Goal: Task Accomplishment & Management: Manage account settings

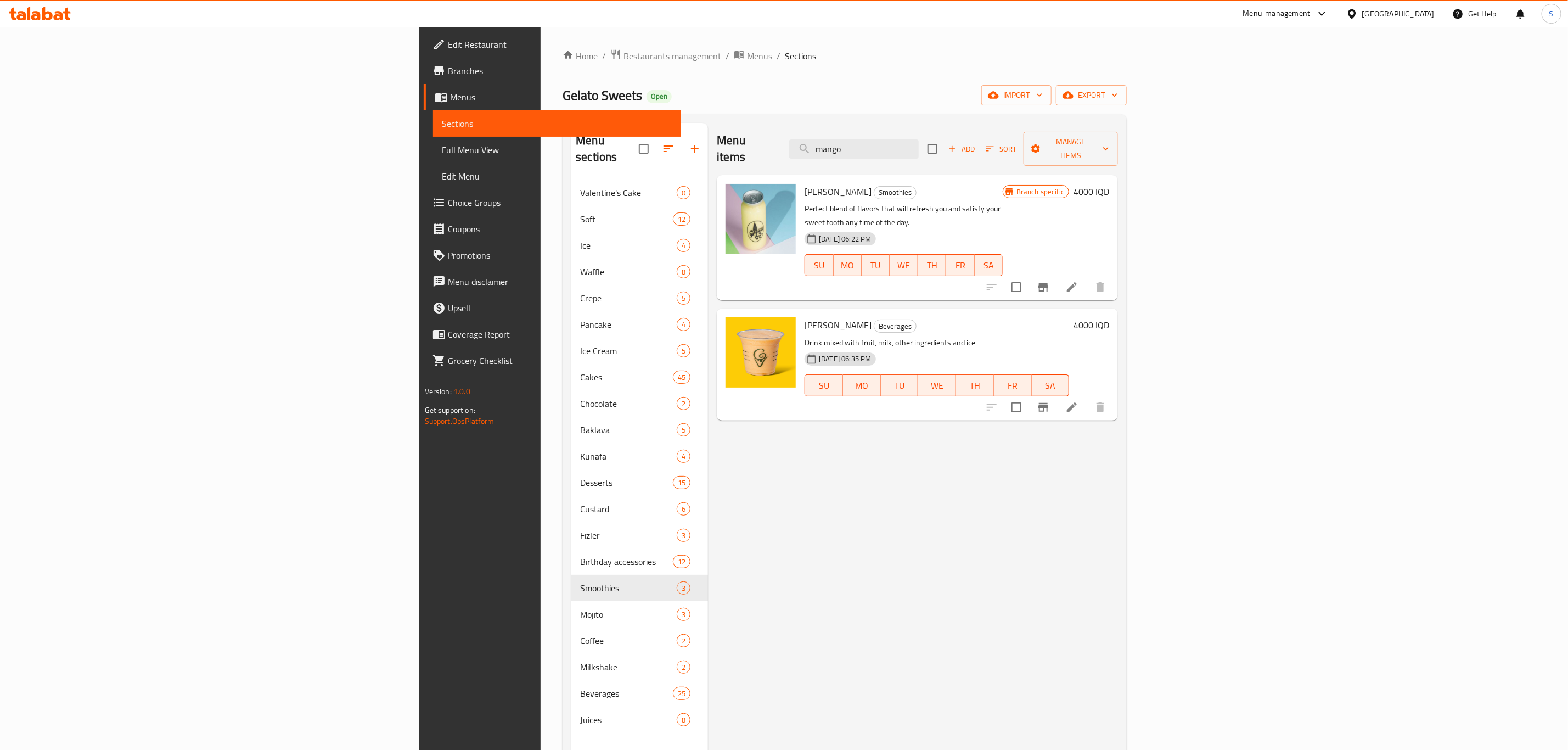
click at [1118, 540] on div "Menu items mango Add Sort Manage items Mango Smoothie Smoothies Perfect blend o…" at bounding box center [913, 498] width 410 height 750
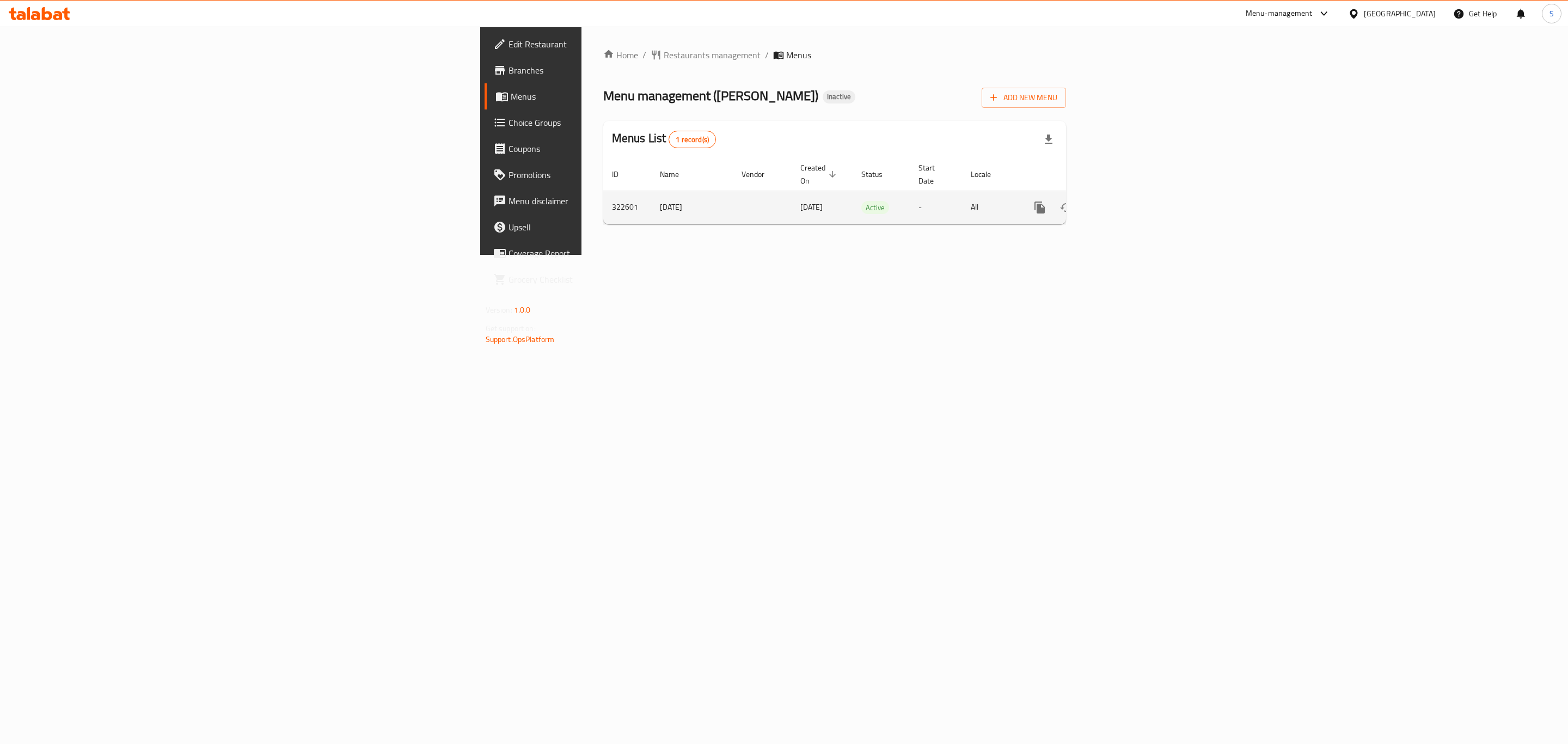
click at [1125, 201] on icon "enhanced table" at bounding box center [1118, 207] width 13 height 13
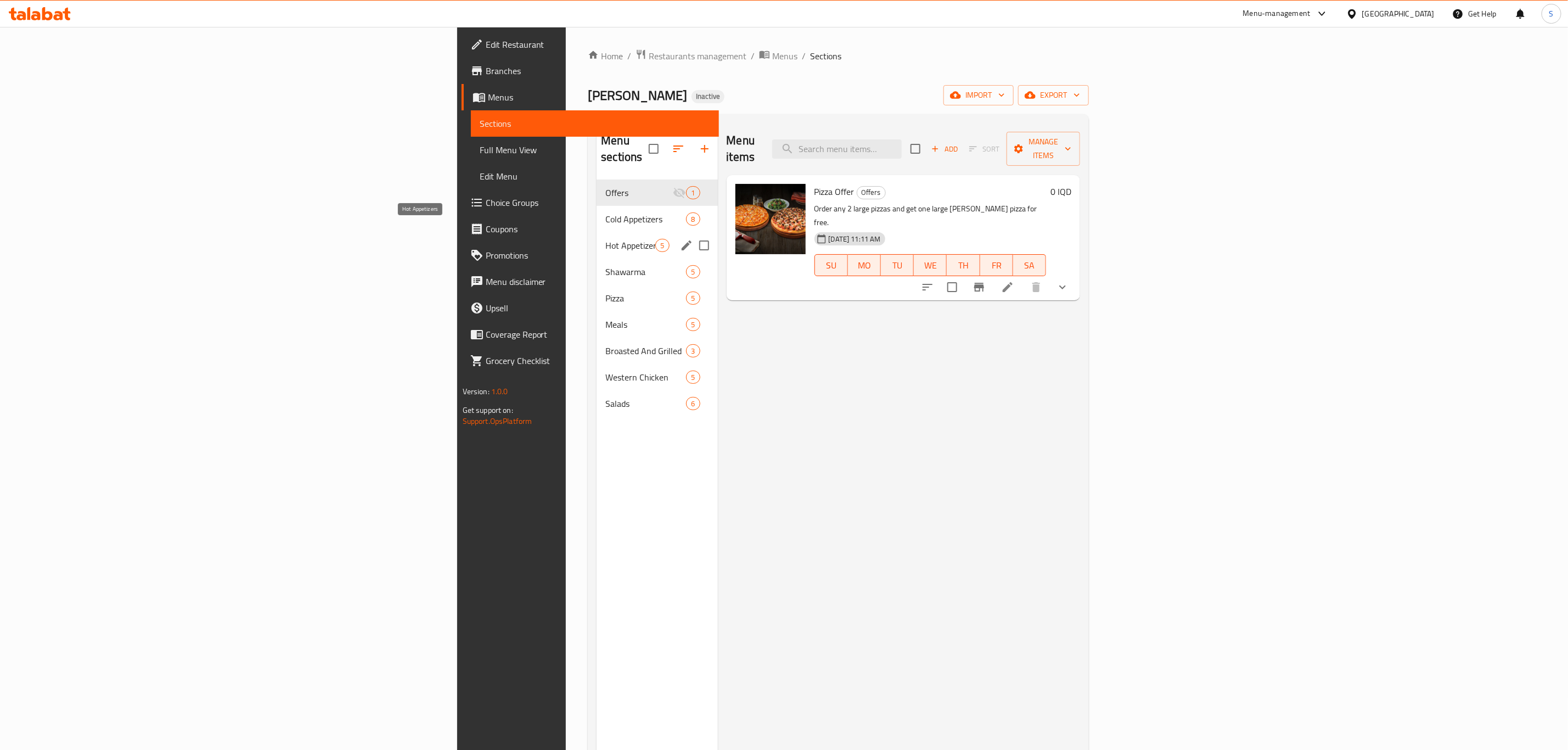
click at [605, 239] on span "Hot Appetizers" at bounding box center [630, 246] width 50 height 13
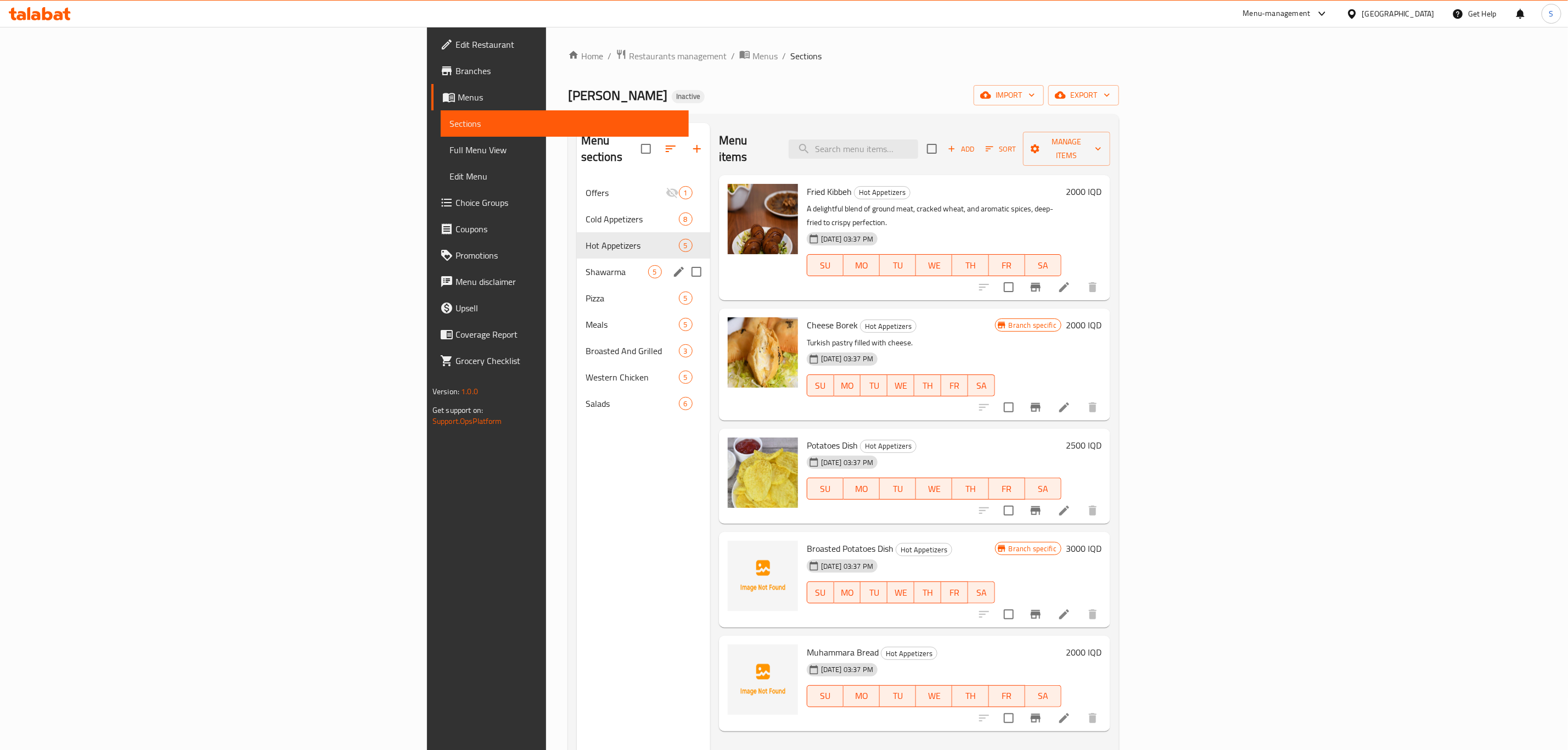
click at [577, 264] on div "Shawarma 5" at bounding box center [643, 271] width 133 height 26
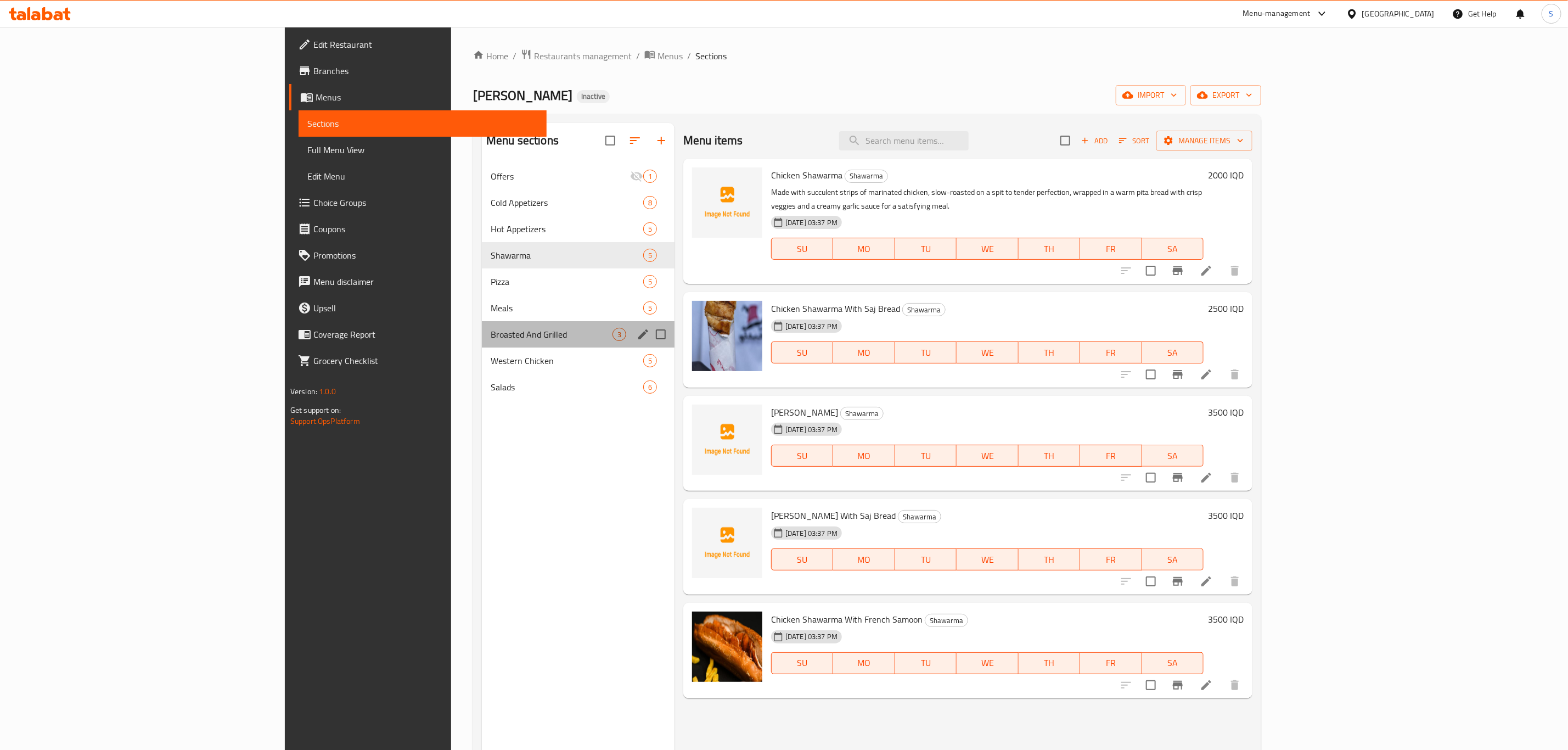
click at [482, 321] on div "Broasted And Grilled 3" at bounding box center [578, 334] width 193 height 26
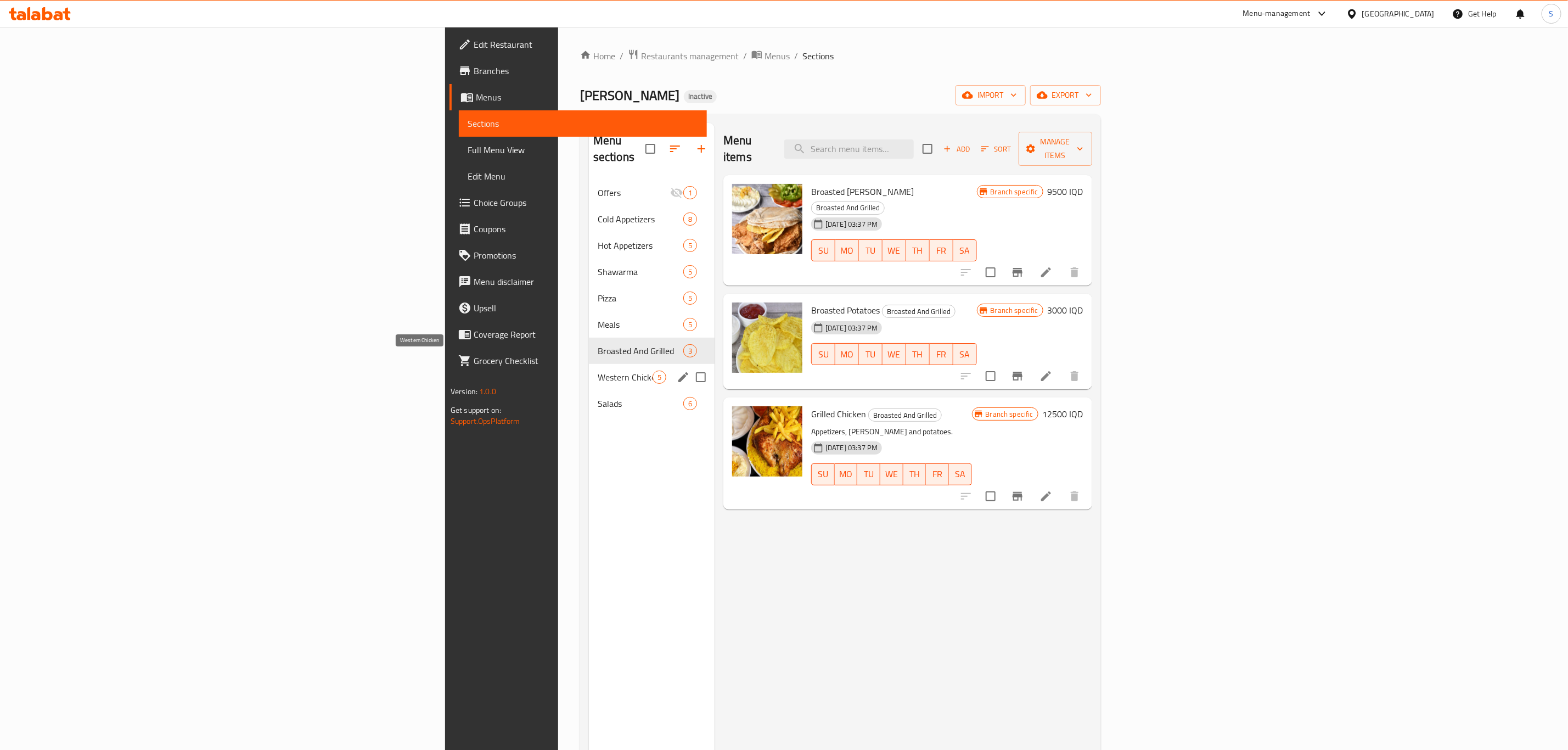
click at [598, 370] on span "Western Chicken" at bounding box center [625, 377] width 55 height 13
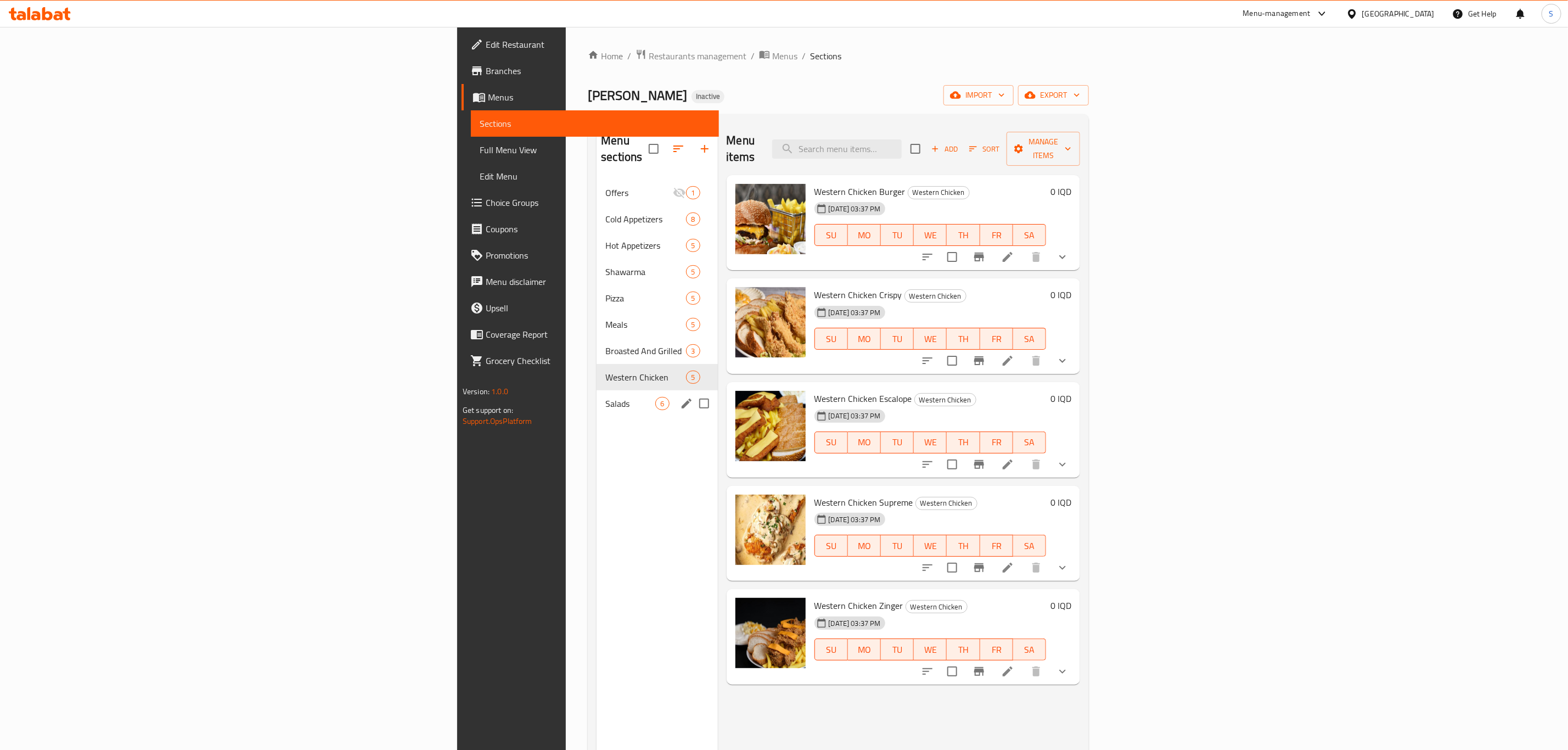
click at [597, 390] on div "Salads 6" at bounding box center [657, 403] width 121 height 26
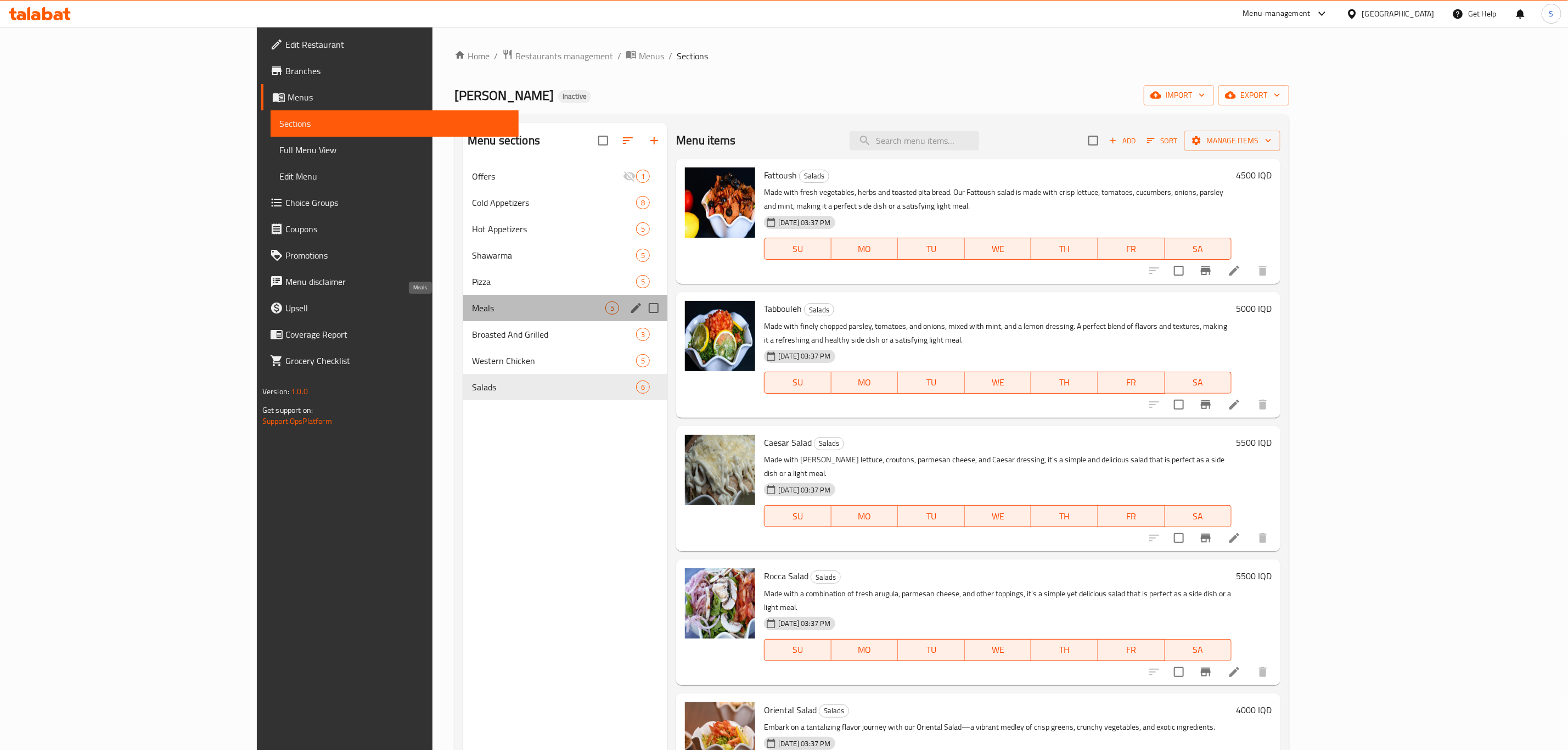
click at [472, 309] on span "Meals" at bounding box center [538, 308] width 133 height 13
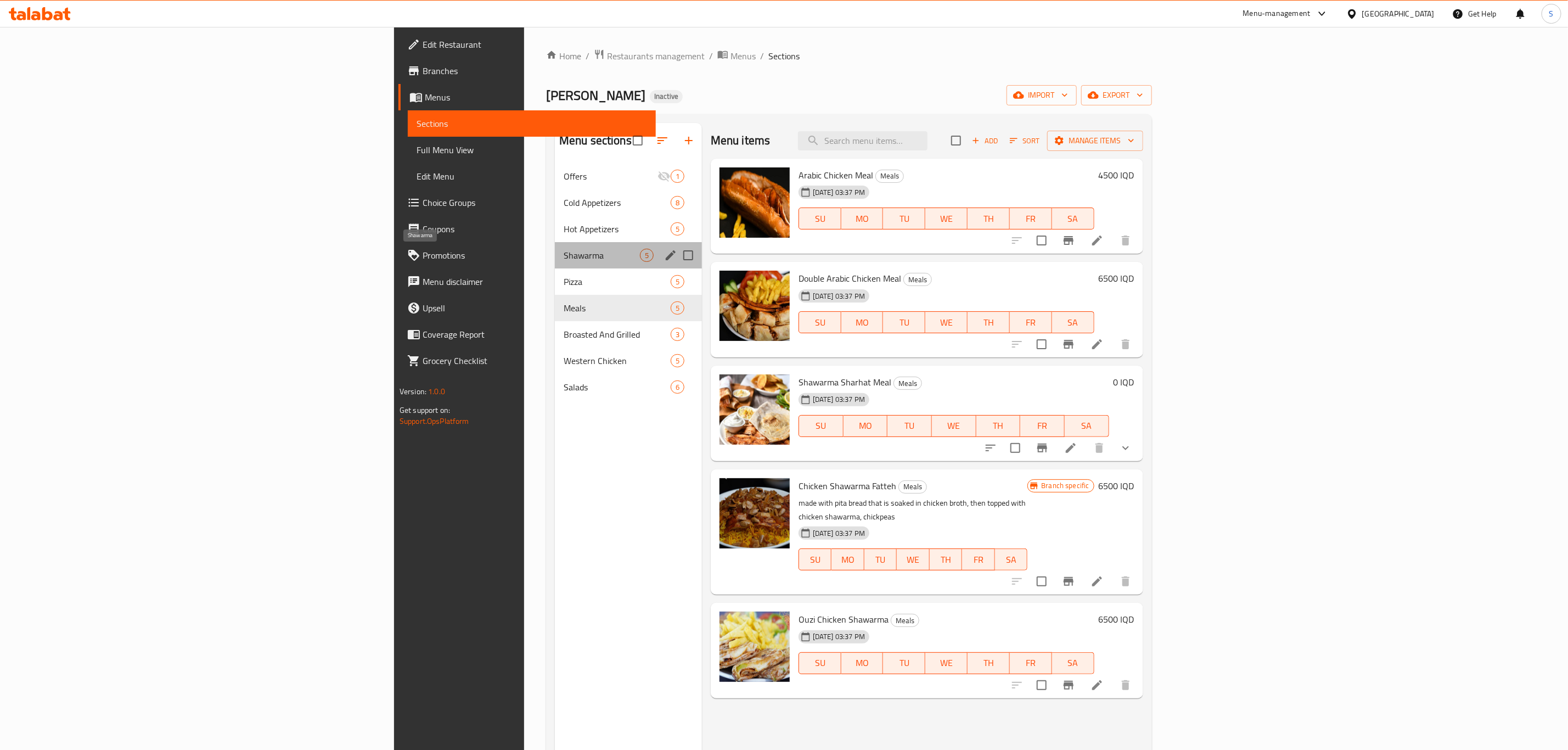
click at [564, 254] on span "Shawarma" at bounding box center [602, 255] width 76 height 13
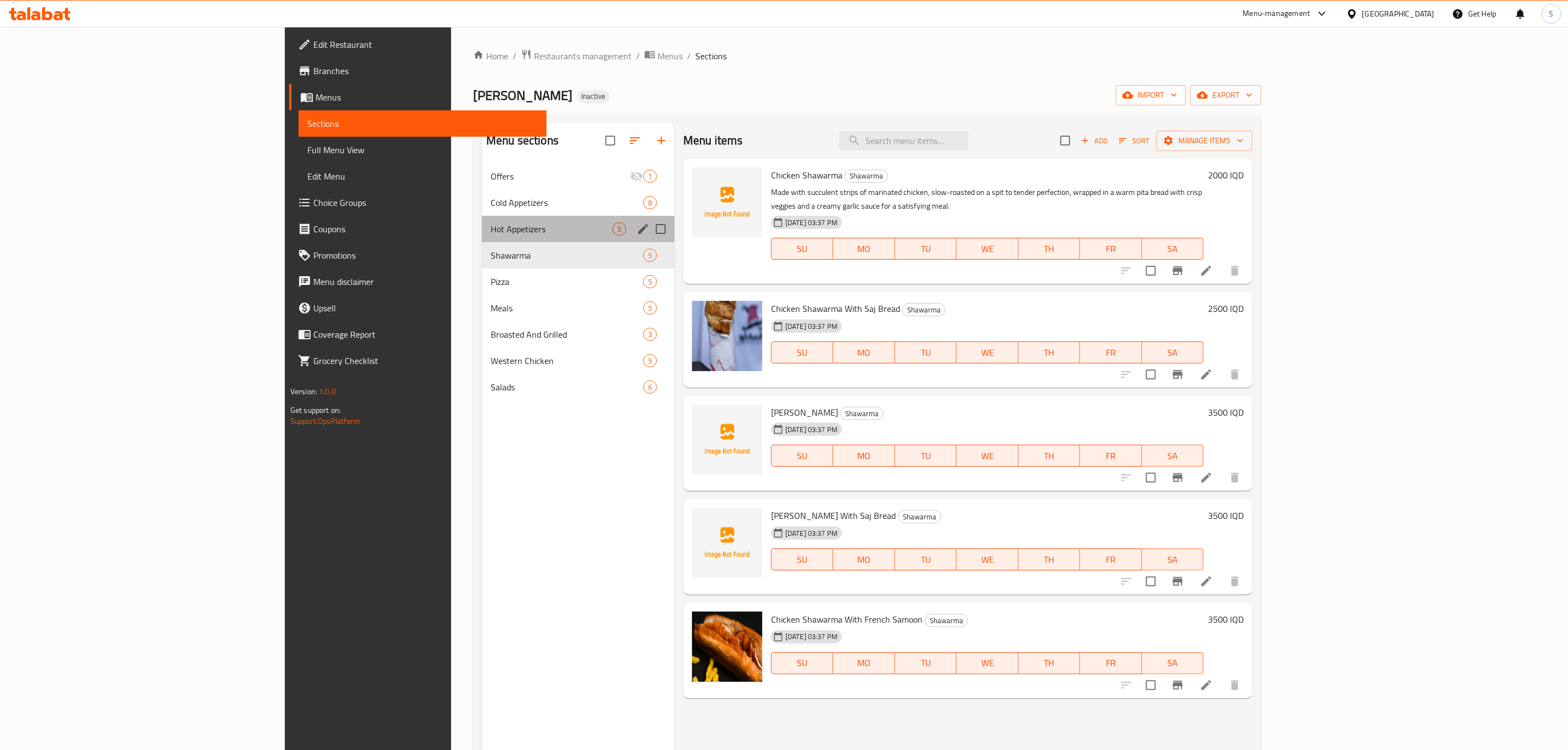
click at [482, 216] on div "Hot Appetizers 5" at bounding box center [578, 228] width 193 height 26
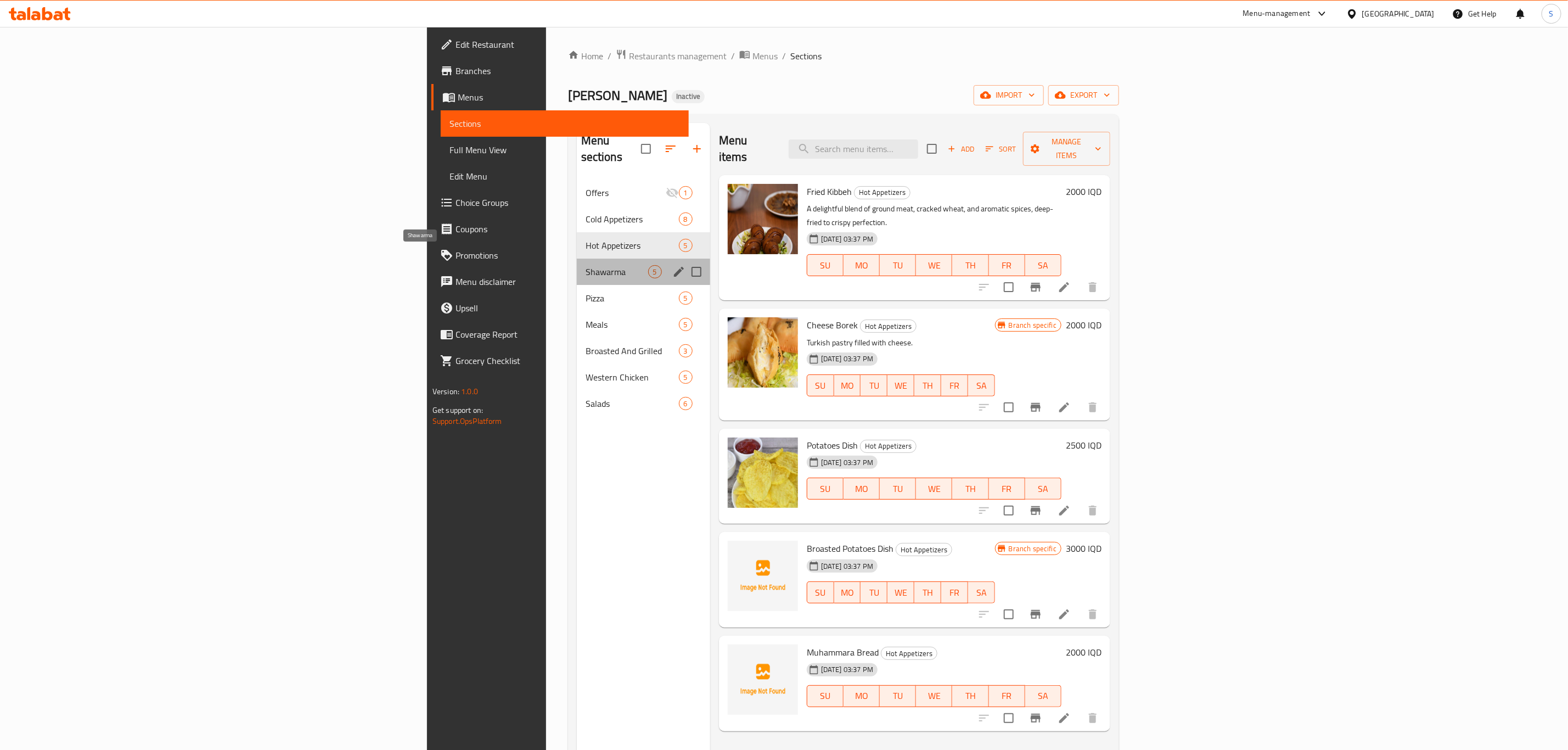
click at [586, 265] on span "Shawarma" at bounding box center [617, 272] width 62 height 13
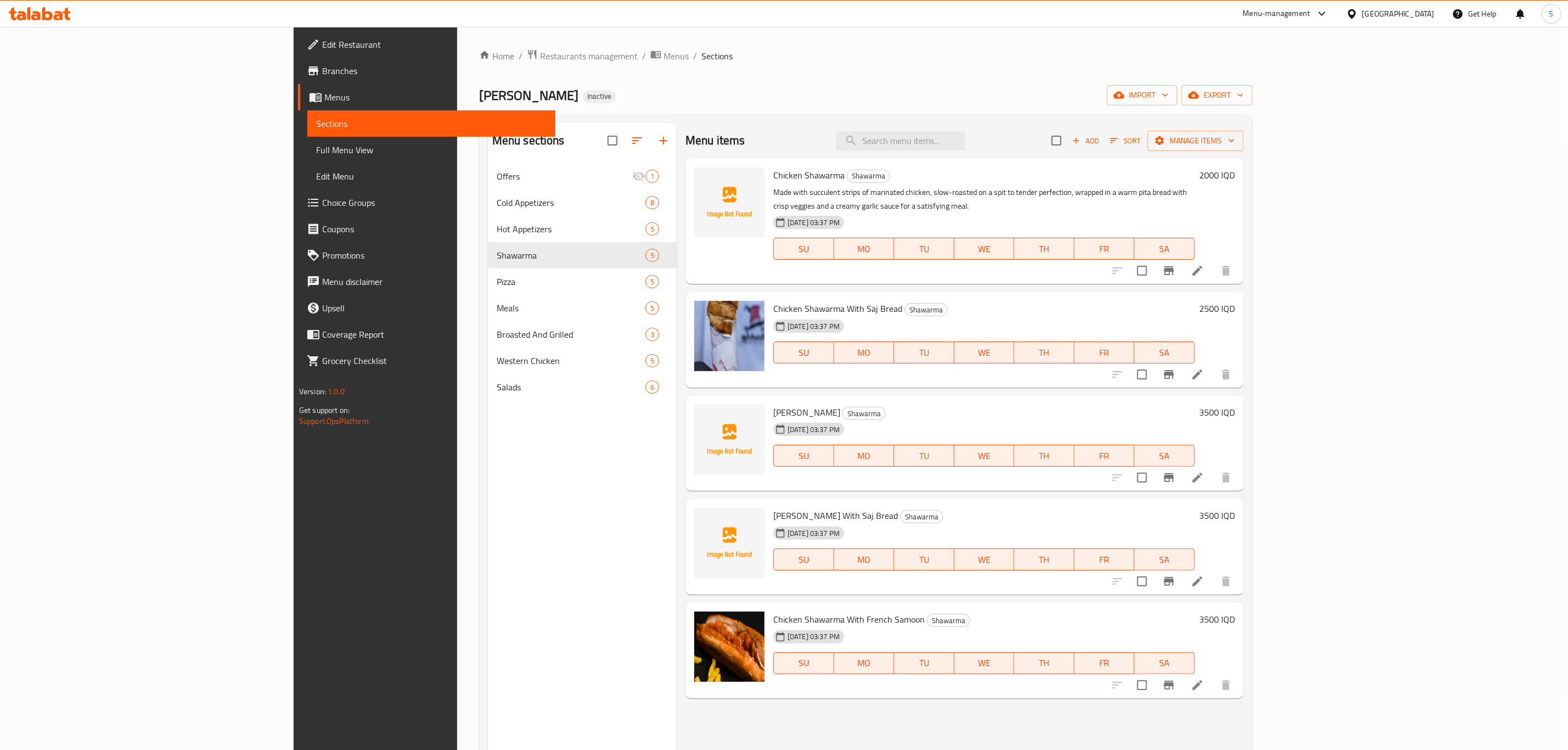
drag, startPoint x: 287, startPoint y: 104, endPoint x: 397, endPoint y: 96, distance: 110.3
click at [479, 96] on span "Aljabal Aldimashqi Bakhtyari" at bounding box center [529, 95] width 99 height 25
drag, startPoint x: 439, startPoint y: 97, endPoint x: 233, endPoint y: 105, distance: 206.2
click at [294, 105] on div "Edit Restaurant Branches Menus Sections Full Menu View Edit Menu Choice Groups …" at bounding box center [784, 465] width 981 height 877
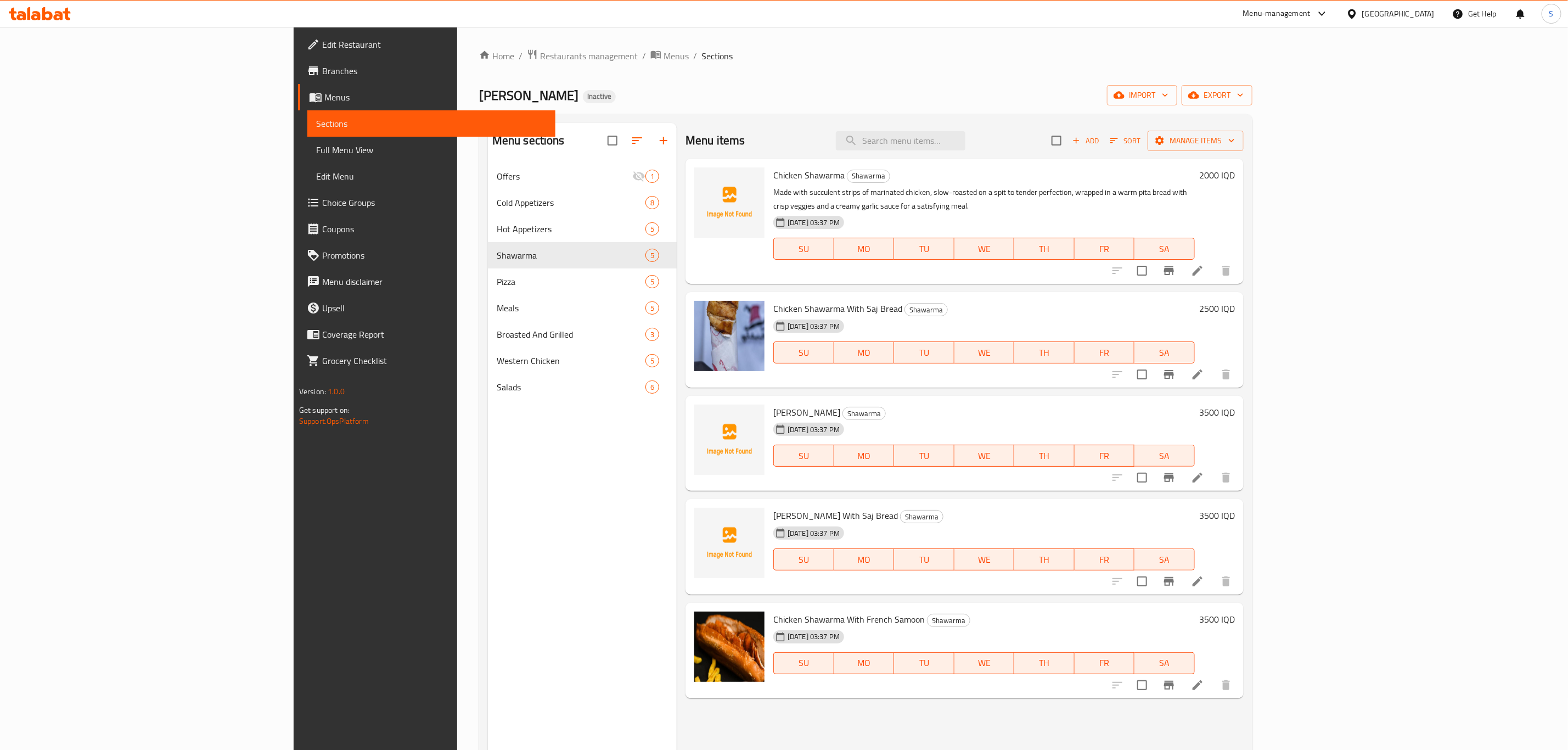
click at [479, 92] on span "Aljabal Aldimashqi Bakhtyari" at bounding box center [529, 95] width 99 height 25
drag, startPoint x: 424, startPoint y: 102, endPoint x: 284, endPoint y: 94, distance: 140.2
click at [479, 94] on span "Aljabal Aldimashqi Bakhtyari" at bounding box center [529, 95] width 99 height 25
click at [479, 94] on span "Aljabal Aldimashqi Bakhtyari" at bounding box center [529, 95] width 99 height 25
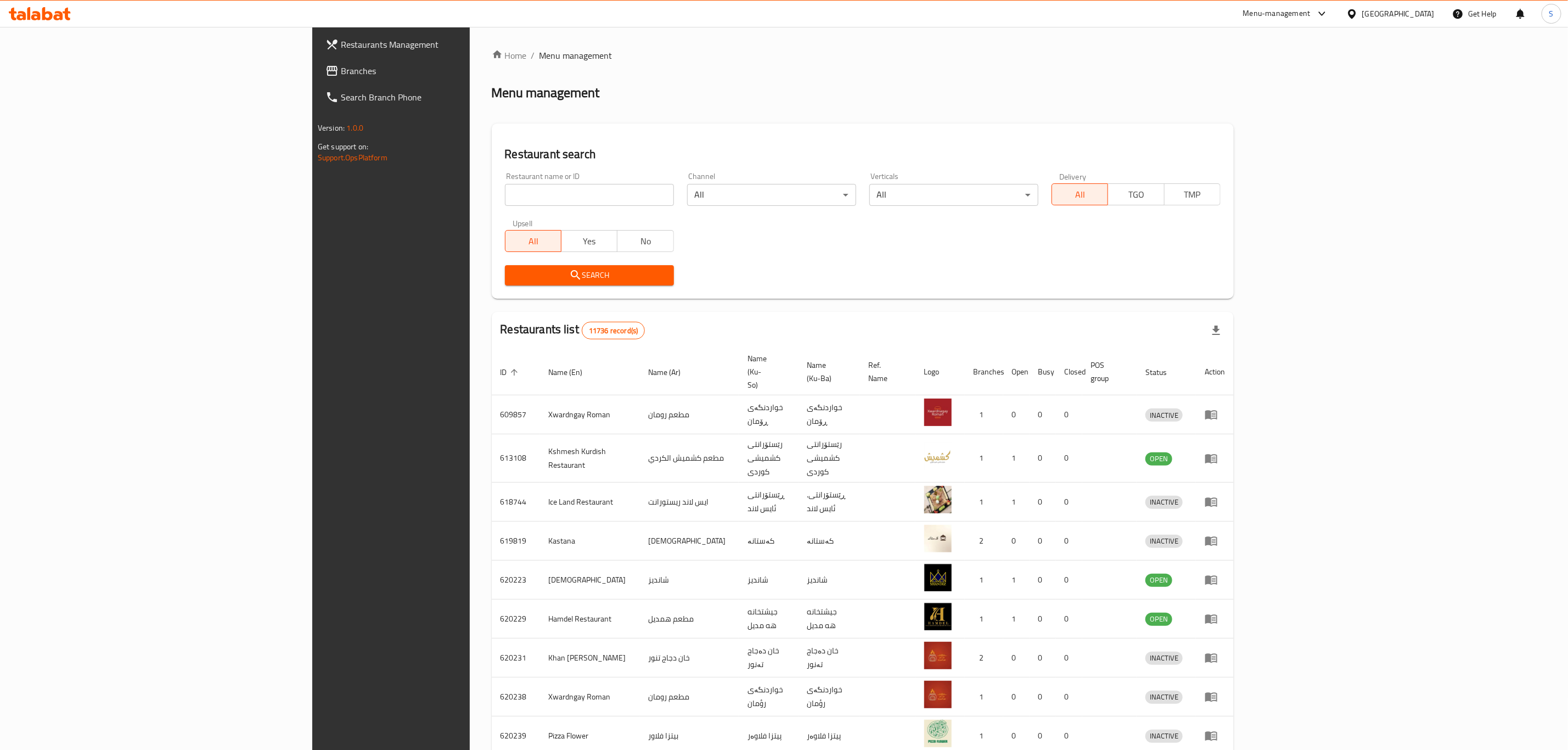
click at [505, 193] on input "search" at bounding box center [589, 195] width 169 height 22
type input "aldimashqi"
click button "Search" at bounding box center [589, 275] width 169 height 20
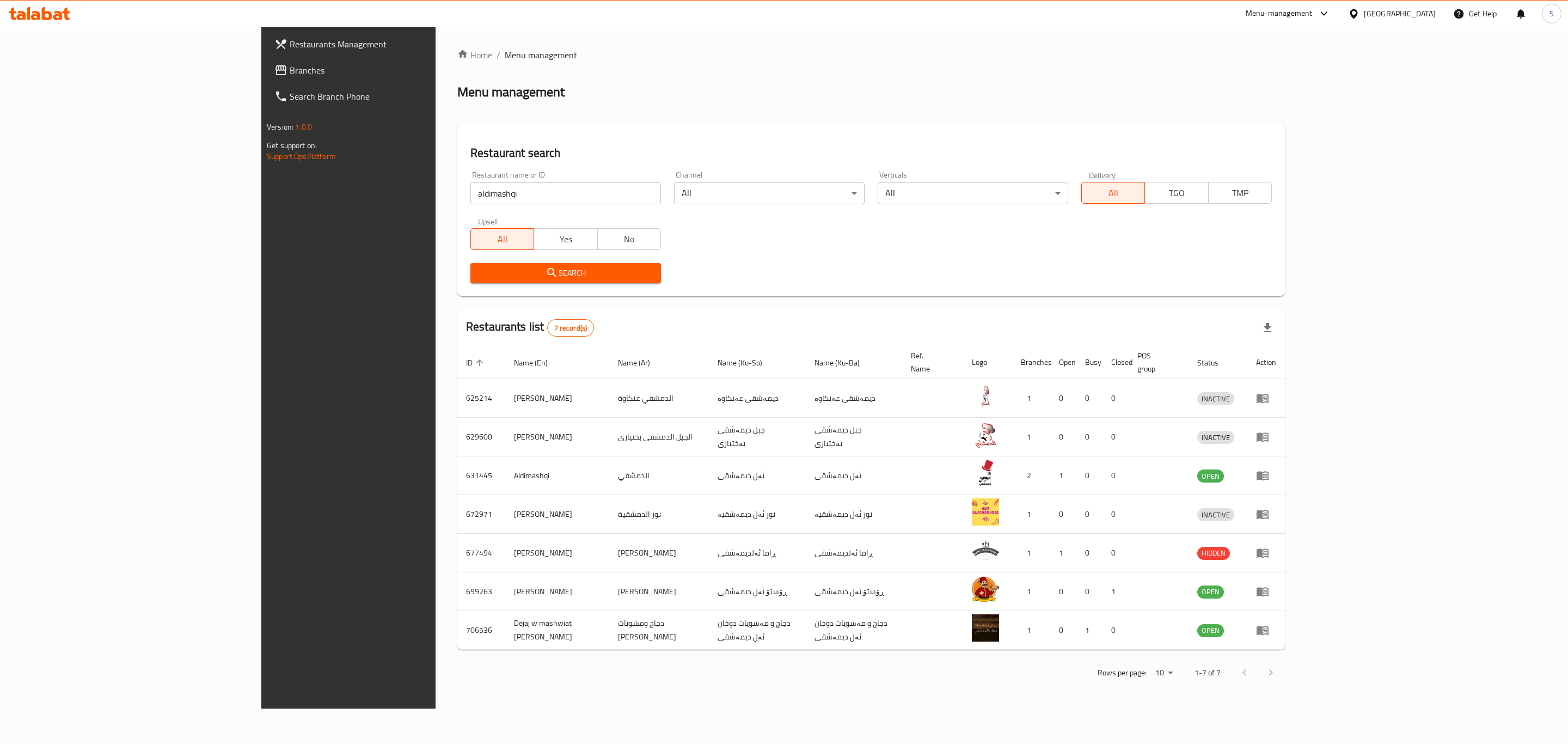
click at [1184, 294] on div "Restaurant search Restaurant name or ID aldimashqi Restaurant name or ID Channe…" at bounding box center [871, 209] width 828 height 173
click at [1130, 290] on div "Restaurant search Restaurant name or ID aldimashqi Restaurant name or ID Channe…" at bounding box center [871, 209] width 828 height 173
click at [1147, 270] on div "Search" at bounding box center [871, 273] width 814 height 33
click at [1160, 266] on div "Search" at bounding box center [871, 273] width 814 height 33
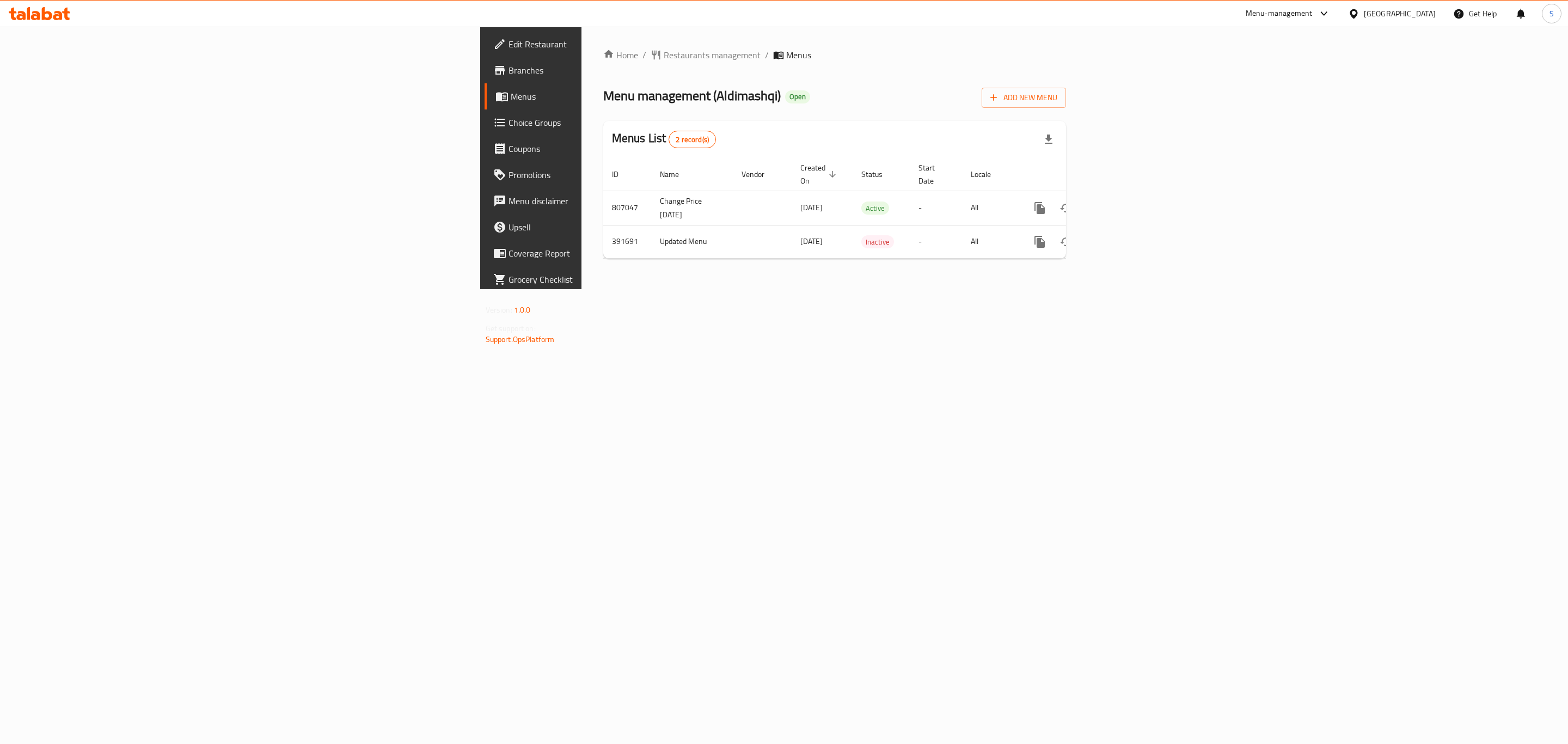
click at [695, 289] on div "Home / Restaurants management / Menus Menu management ( Aldimashqi ) Open Add N…" at bounding box center [834, 157] width 507 height 262
click at [581, 289] on div "Home / Restaurants management / Menus Menu management ( Aldimashqi ) Open Add N…" at bounding box center [834, 157] width 507 height 262
click at [485, 77] on link "Branches" at bounding box center [614, 70] width 258 height 26
click at [1125, 201] on icon "enhanced table" at bounding box center [1118, 208] width 13 height 13
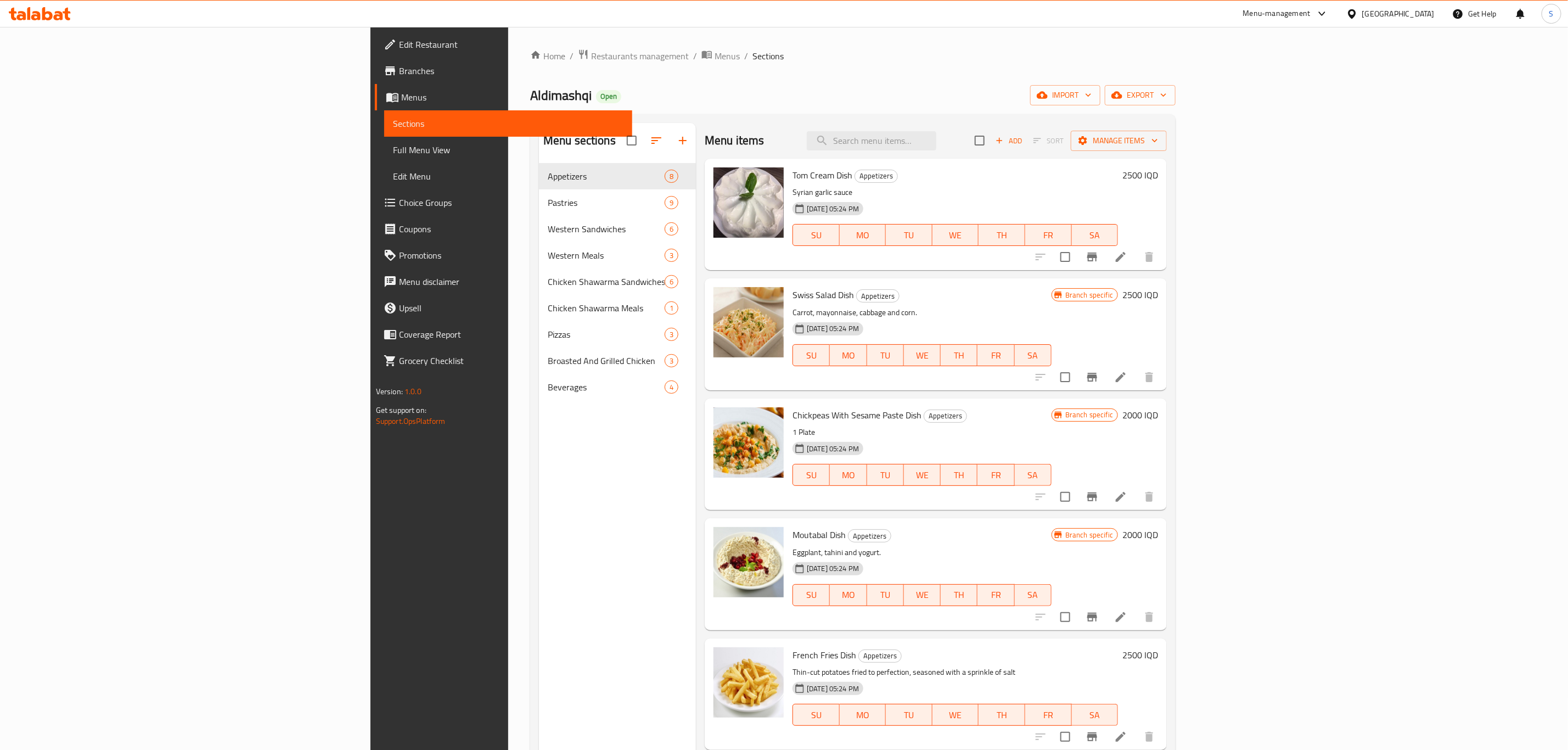
click at [399, 71] on span "Branches" at bounding box center [511, 71] width 224 height 13
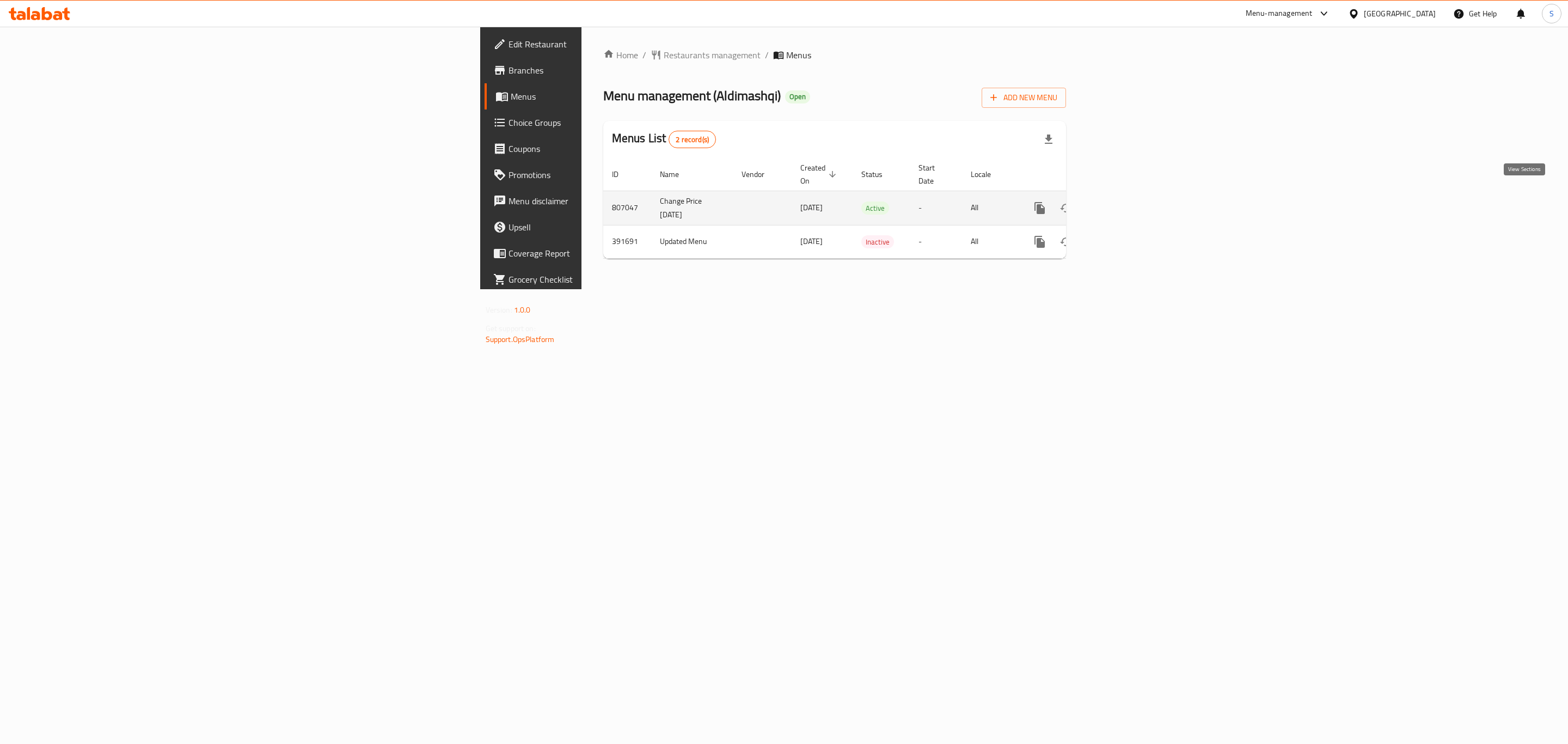
click at [1131, 207] on link "enhanced table" at bounding box center [1118, 207] width 26 height 26
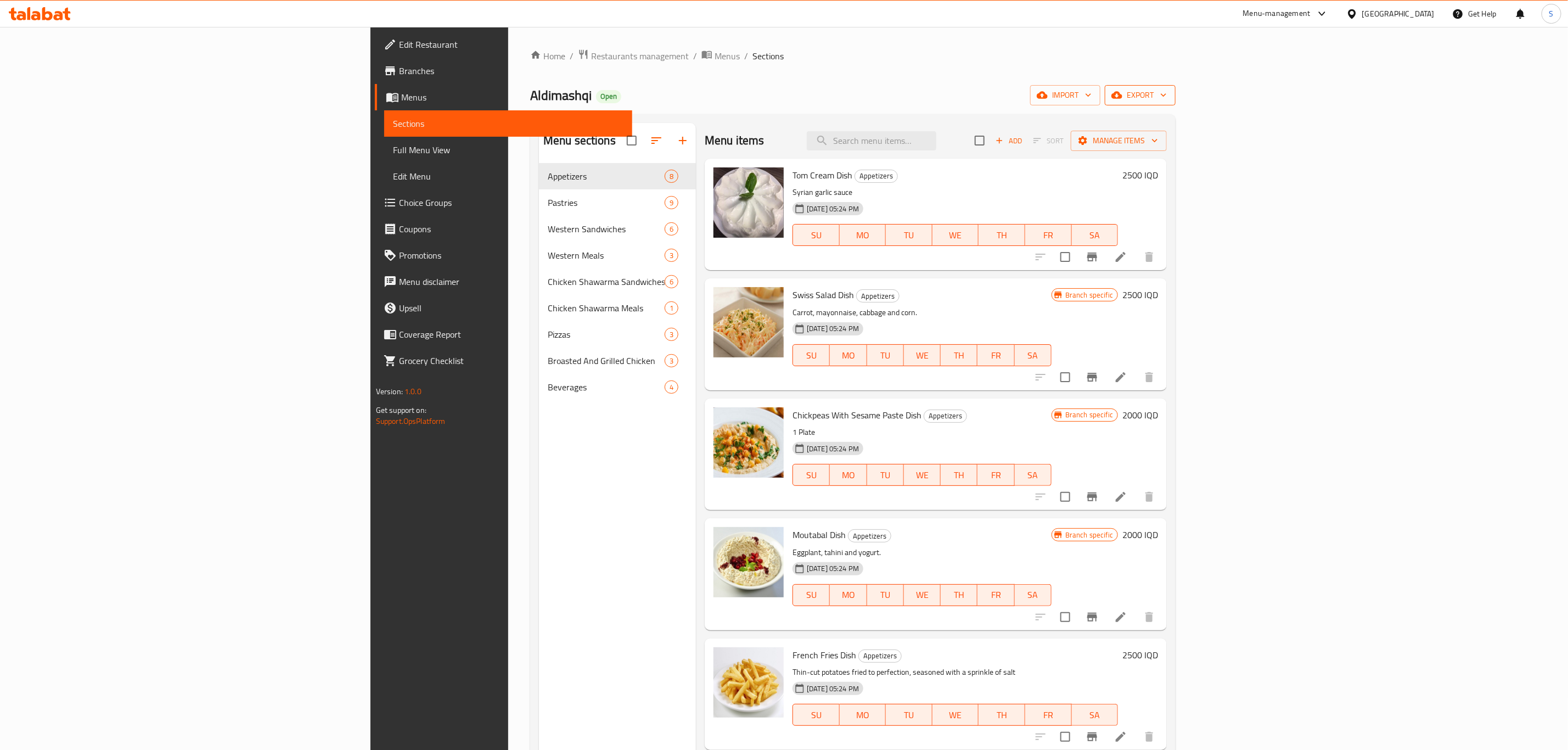
click at [1169, 92] on icon "button" at bounding box center [1164, 95] width 11 height 11
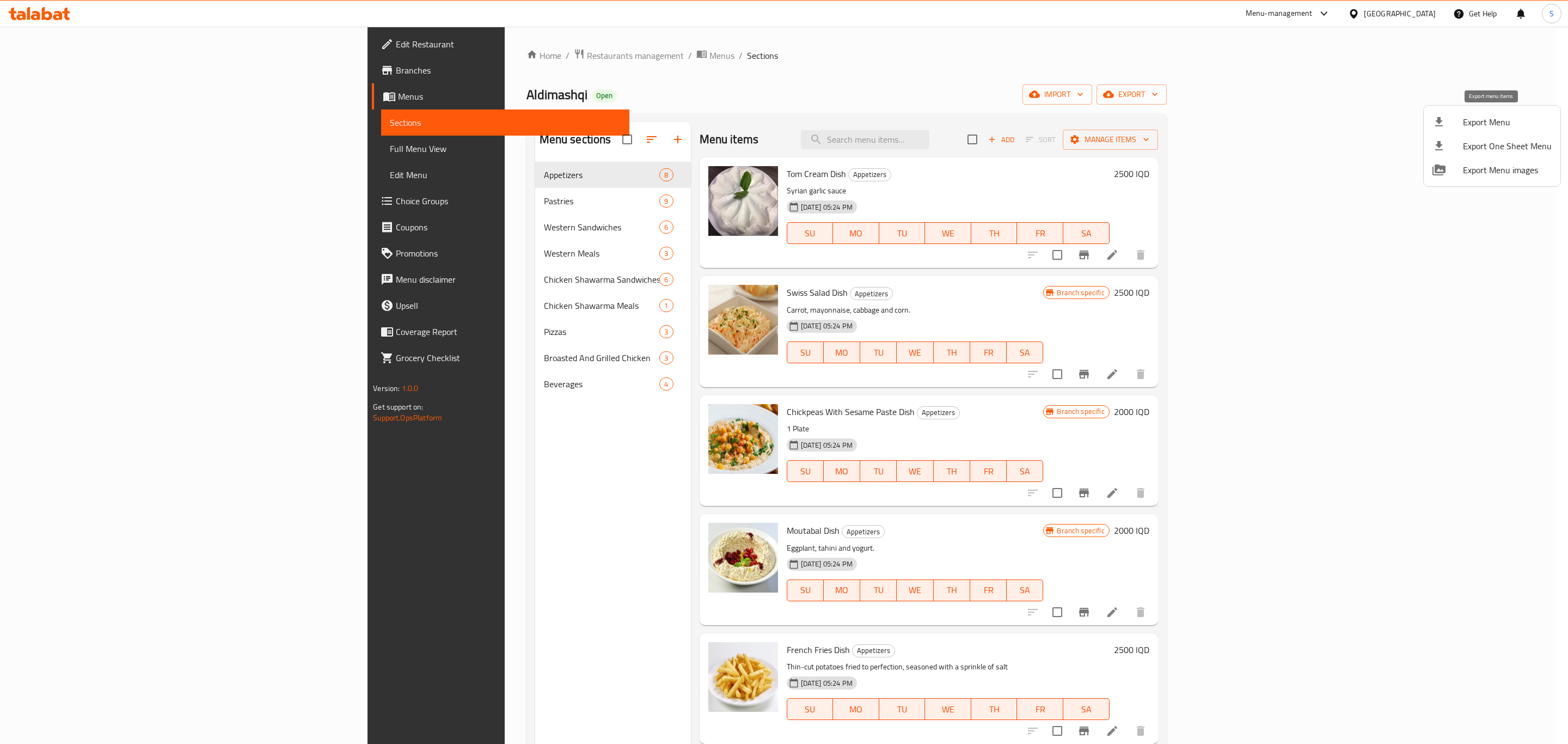
click at [1472, 128] on span "Export Menu" at bounding box center [1508, 122] width 89 height 13
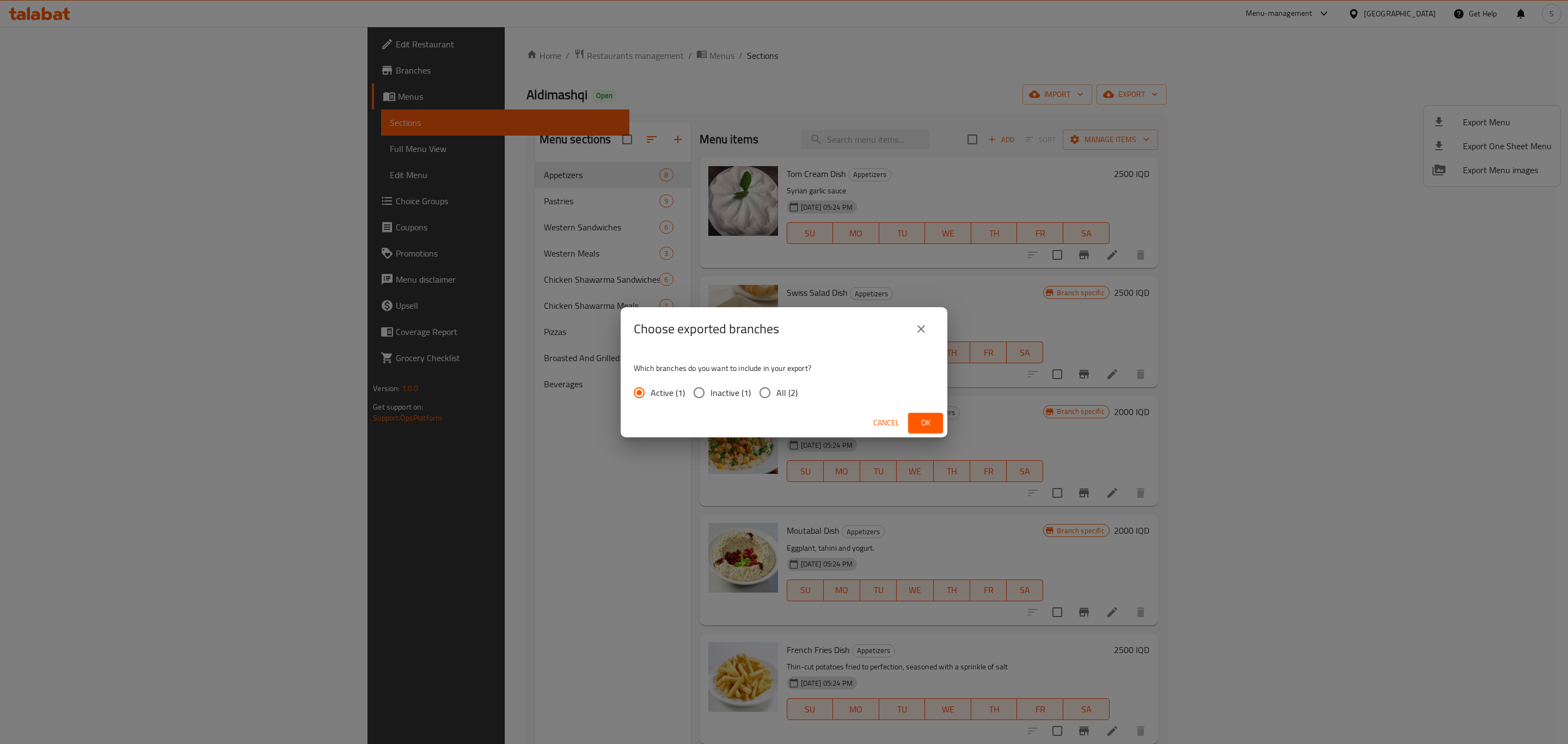
click at [932, 418] on span "Ok" at bounding box center [925, 422] width 17 height 13
